Goal: Transaction & Acquisition: Purchase product/service

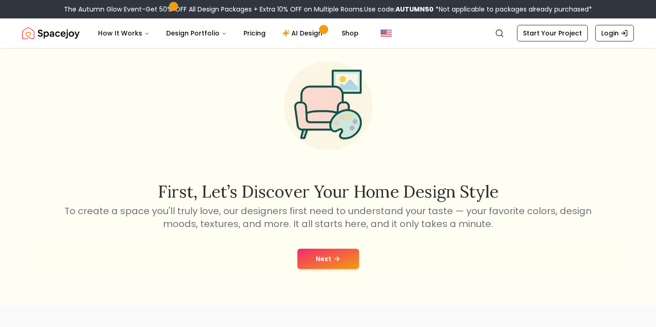
scroll to position [30, 0]
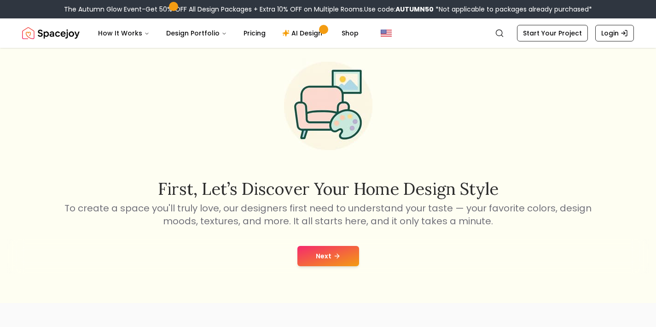
click at [316, 253] on button "Next" at bounding box center [328, 256] width 62 height 20
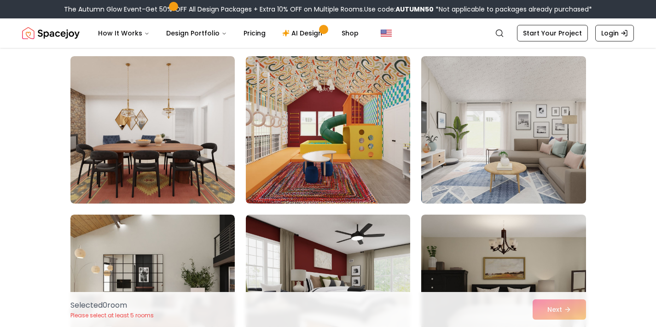
scroll to position [535, 0]
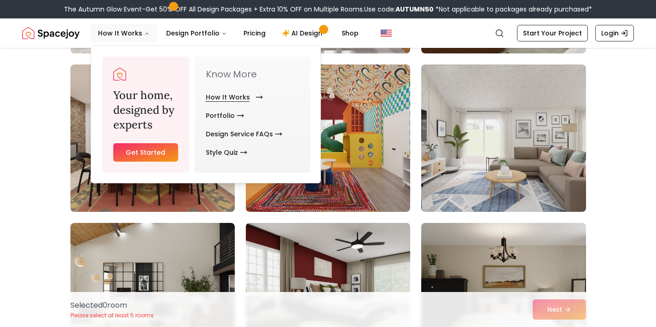
click at [217, 94] on link "How It Works" at bounding box center [232, 97] width 53 height 18
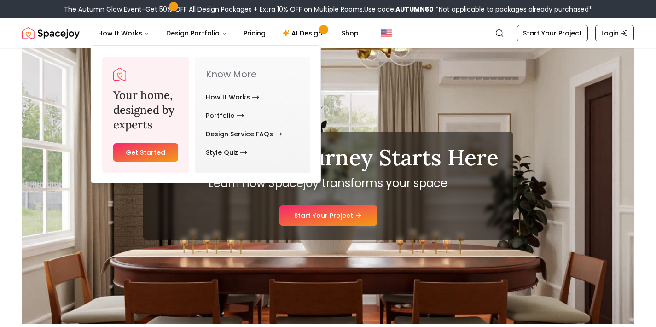
click at [54, 198] on div "Your Design Journey Starts Here Learn how Spacejoy transforms your space Start …" at bounding box center [327, 186] width 611 height 276
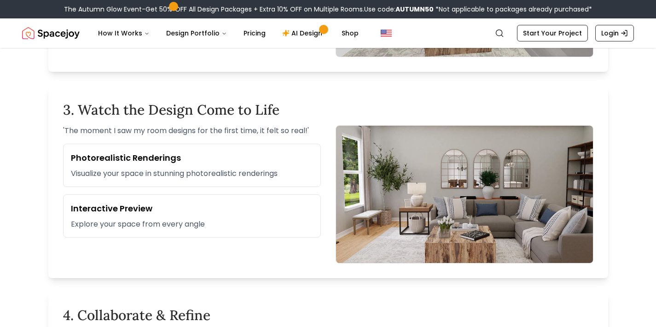
scroll to position [697, 0]
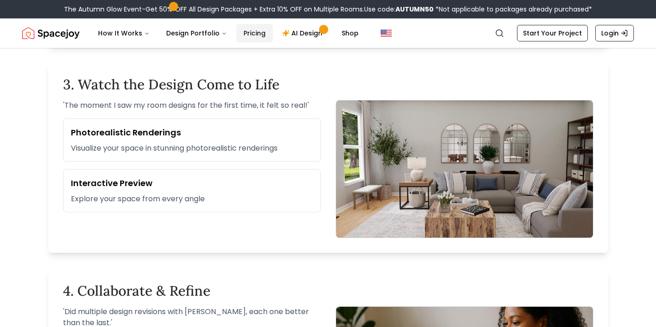
click at [259, 32] on link "Pricing" at bounding box center [254, 33] width 37 height 18
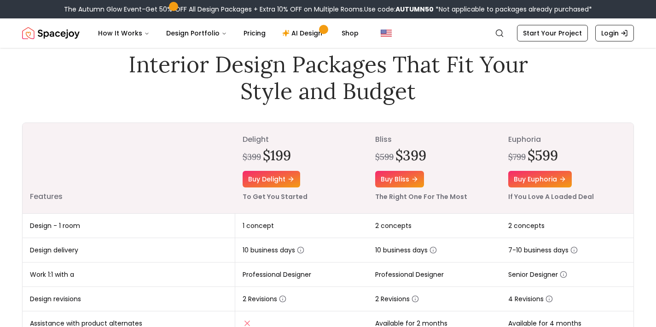
scroll to position [46, 0]
